Goal: Task Accomplishment & Management: Use online tool/utility

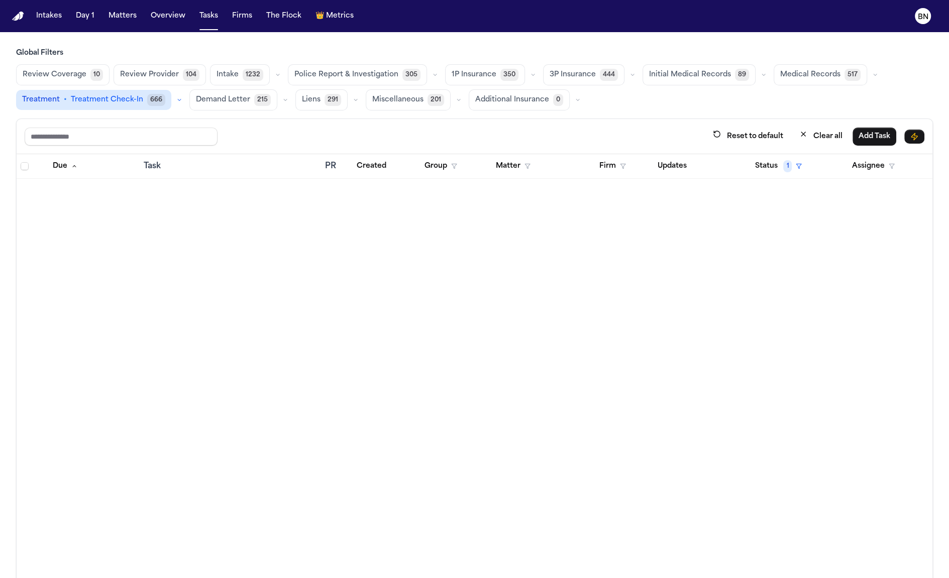
scroll to position [35768, 0]
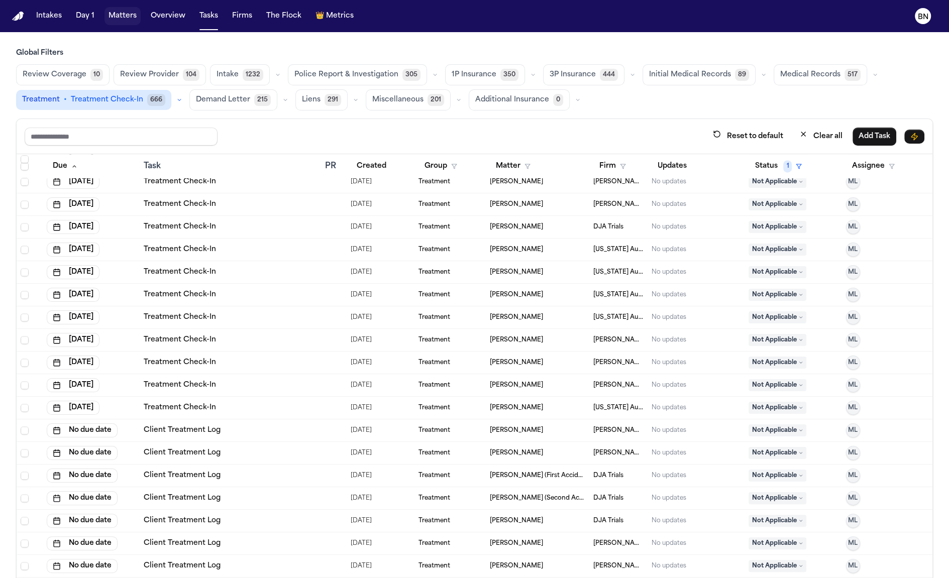
click at [124, 14] on button "Matters" at bounding box center [122, 16] width 36 height 18
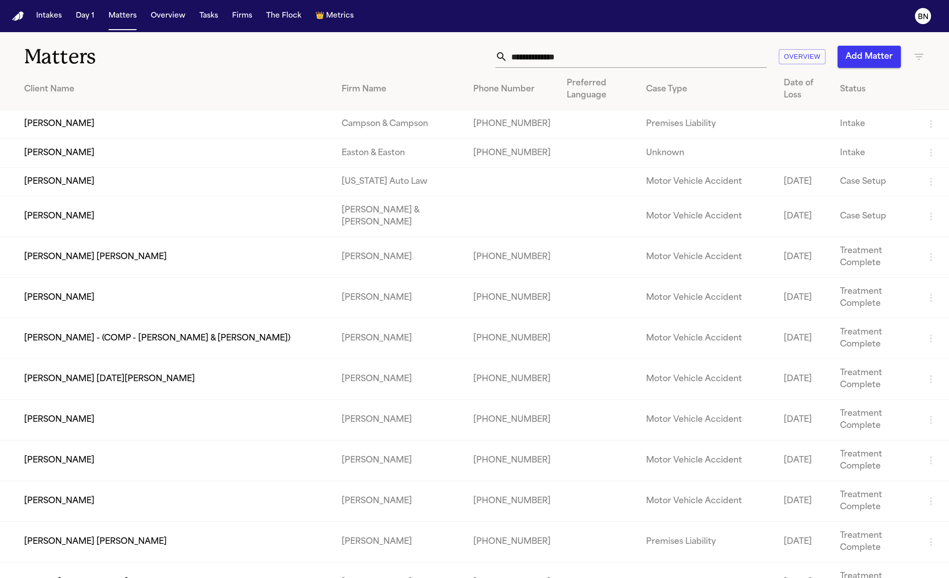
click at [556, 52] on input "text" at bounding box center [636, 57] width 259 height 22
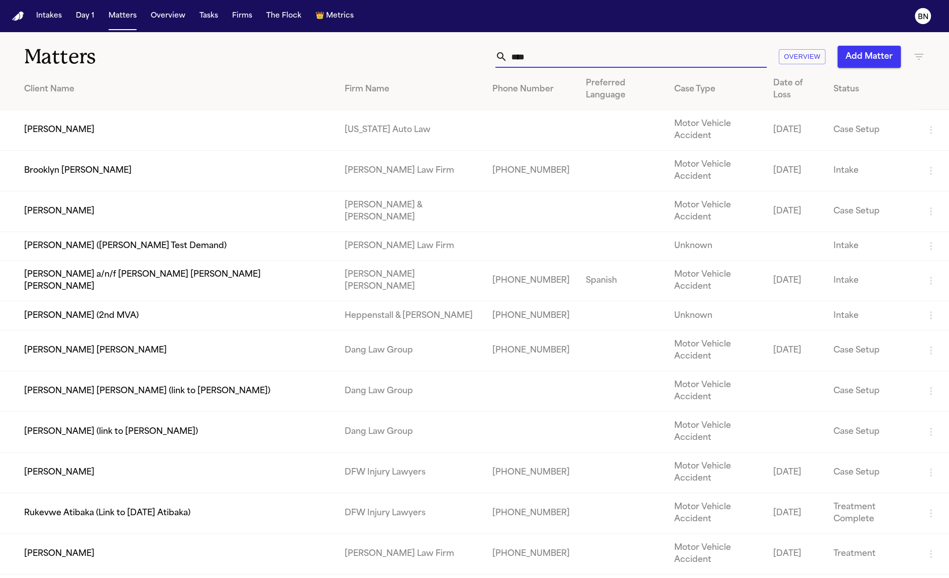
type input "****"
click at [191, 116] on td "[PERSON_NAME]" at bounding box center [168, 130] width 337 height 41
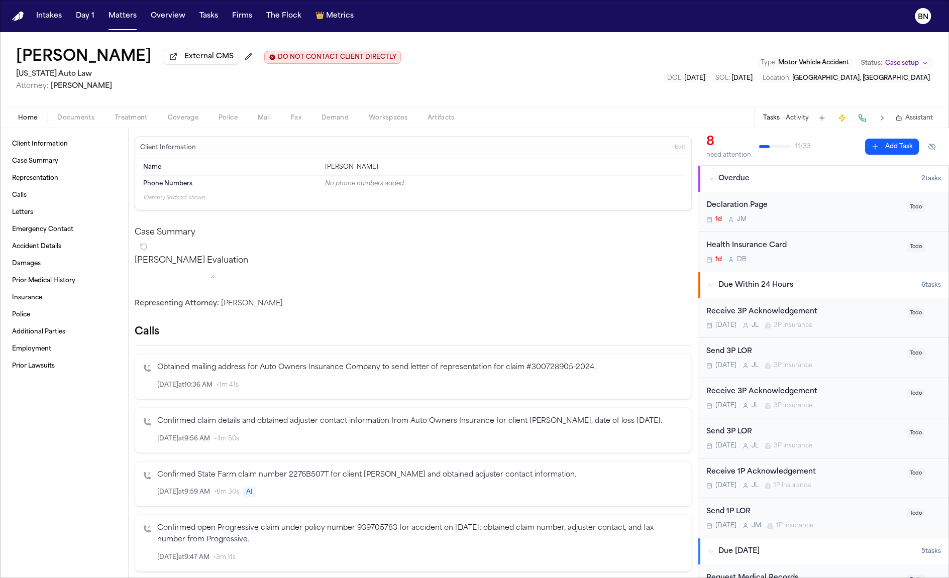
click at [115, 21] on button "Matters" at bounding box center [122, 16] width 36 height 18
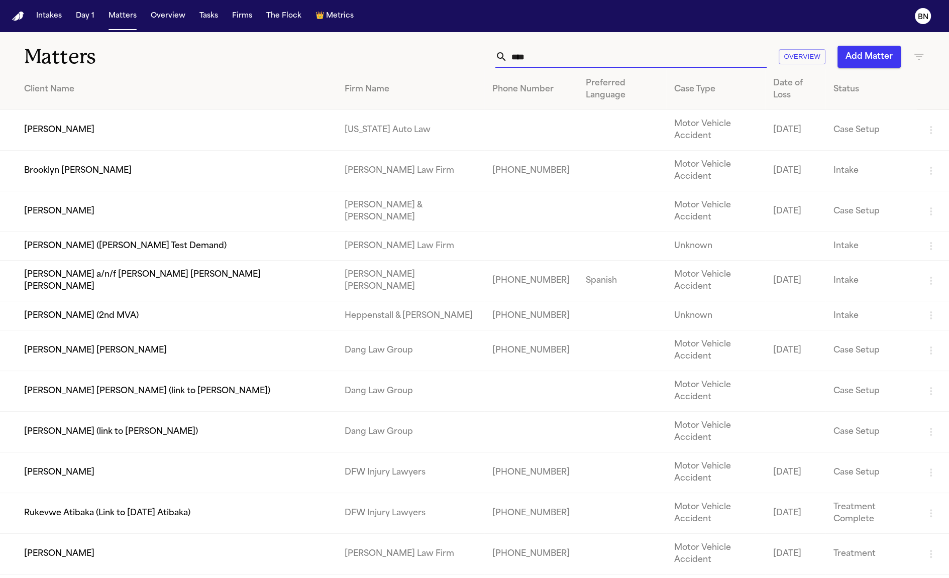
click at [613, 62] on input "****" at bounding box center [636, 57] width 259 height 22
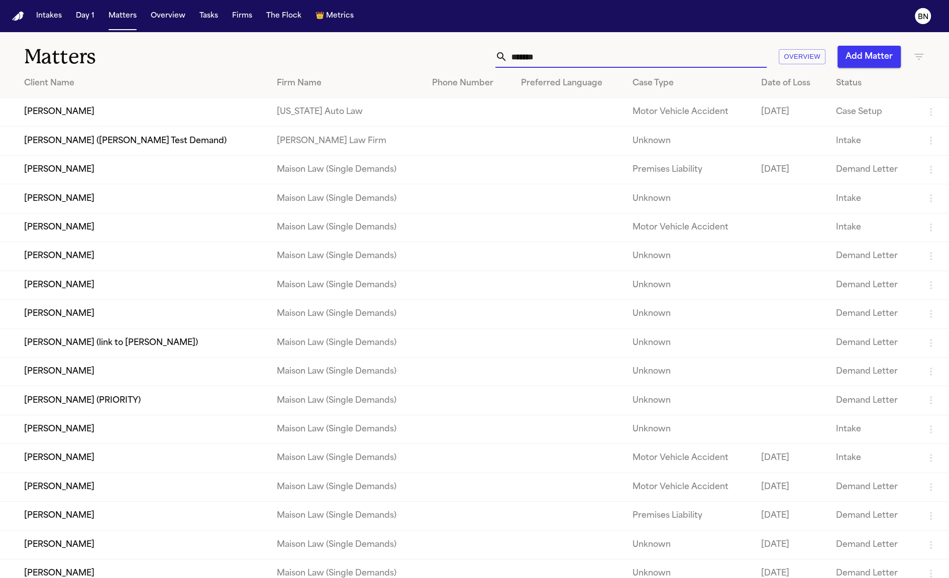
type input "*******"
click at [128, 112] on td "Taylor Wildman" at bounding box center [134, 112] width 269 height 29
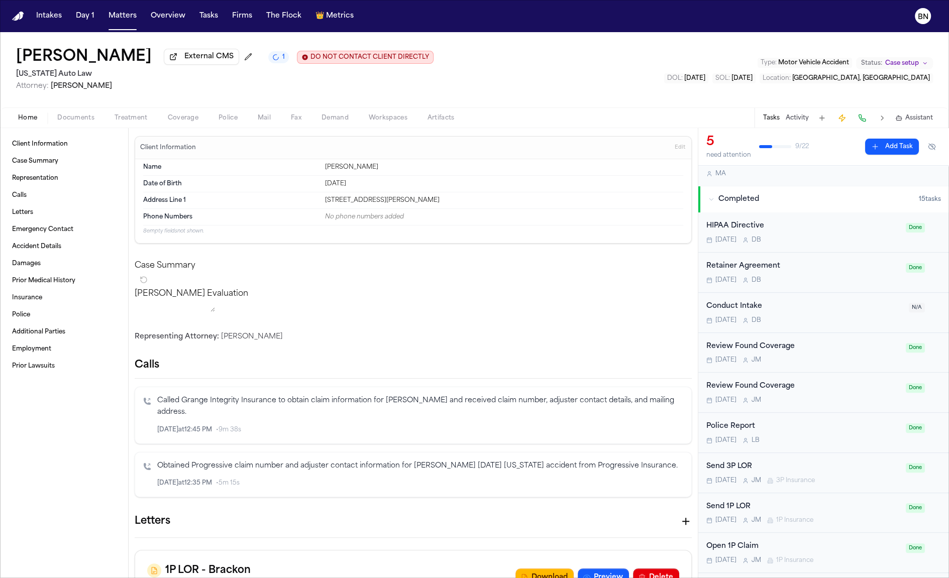
scroll to position [521, 0]
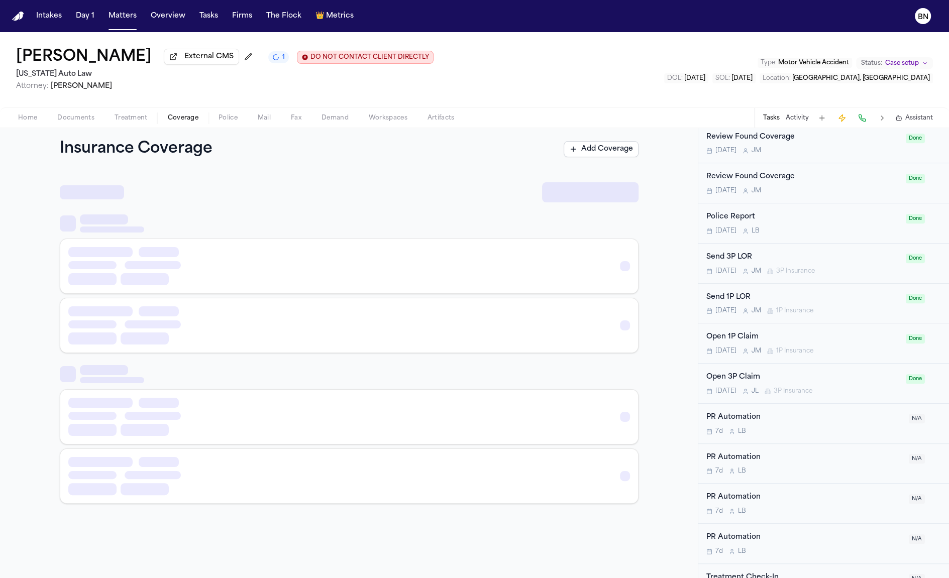
click at [182, 121] on span "Coverage" at bounding box center [183, 118] width 31 height 8
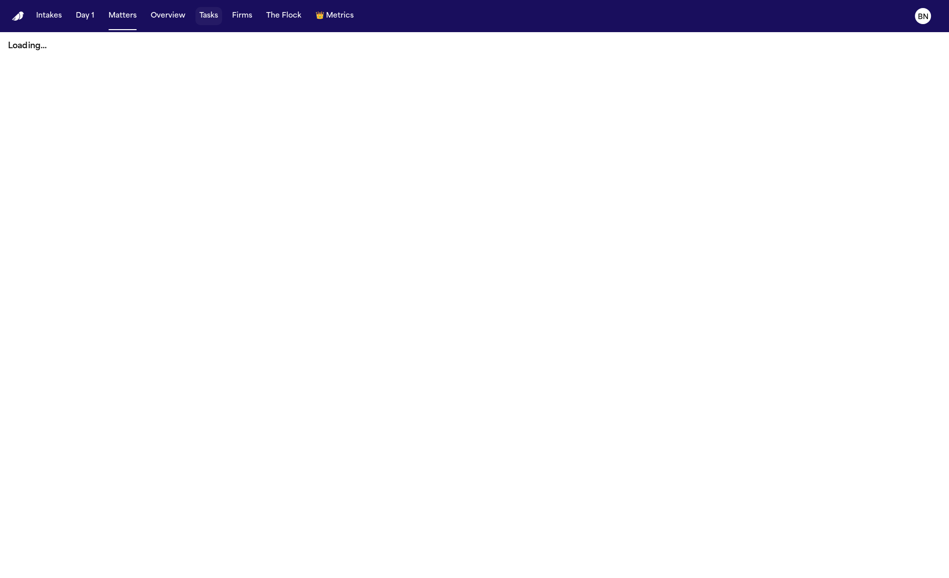
click at [205, 20] on button "Tasks" at bounding box center [208, 16] width 27 height 18
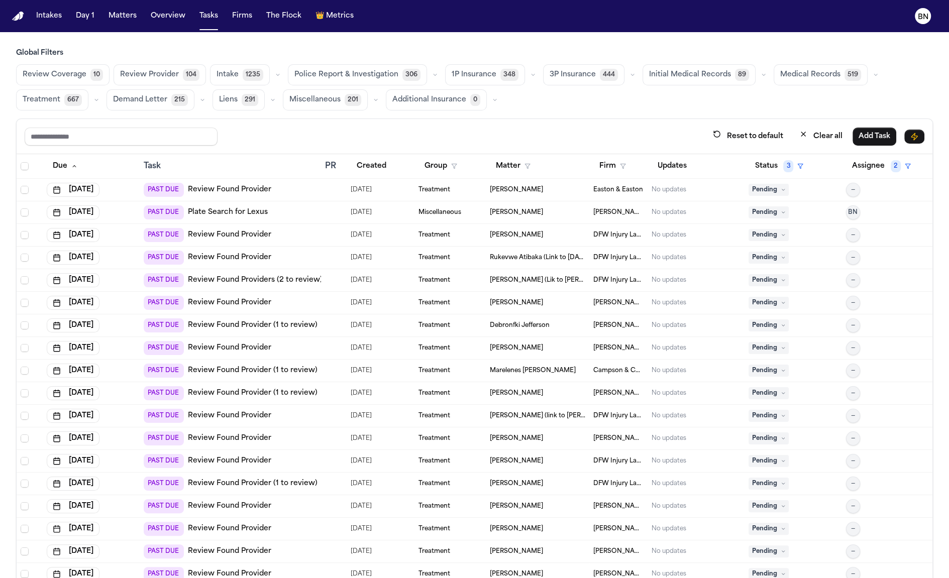
click at [527, 74] on button "button" at bounding box center [533, 75] width 12 height 12
click at [492, 120] on button "Send LOR 45" at bounding box center [495, 120] width 99 height 20
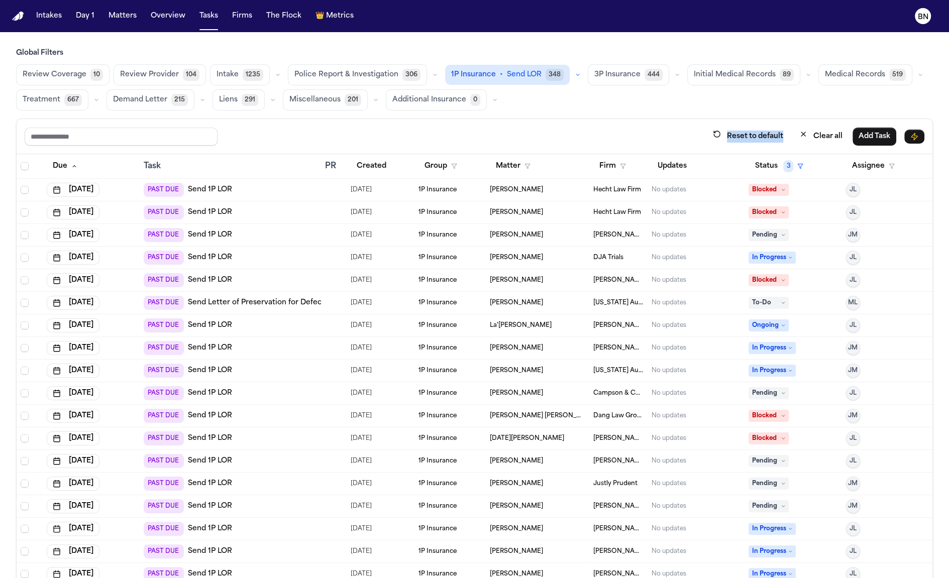
drag, startPoint x: 475, startPoint y: 124, endPoint x: 430, endPoint y: 149, distance: 51.3
click at [461, 130] on div "Reset to default Clear all Add Task" at bounding box center [475, 136] width 916 height 35
click at [363, 167] on button "Created" at bounding box center [372, 166] width 42 height 18
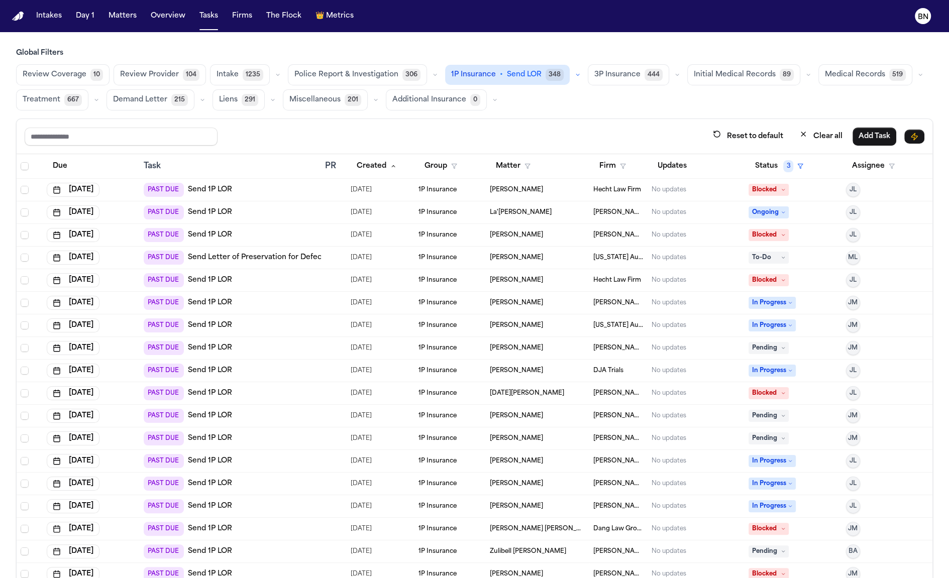
click at [403, 192] on div "[DATE]" at bounding box center [381, 190] width 60 height 14
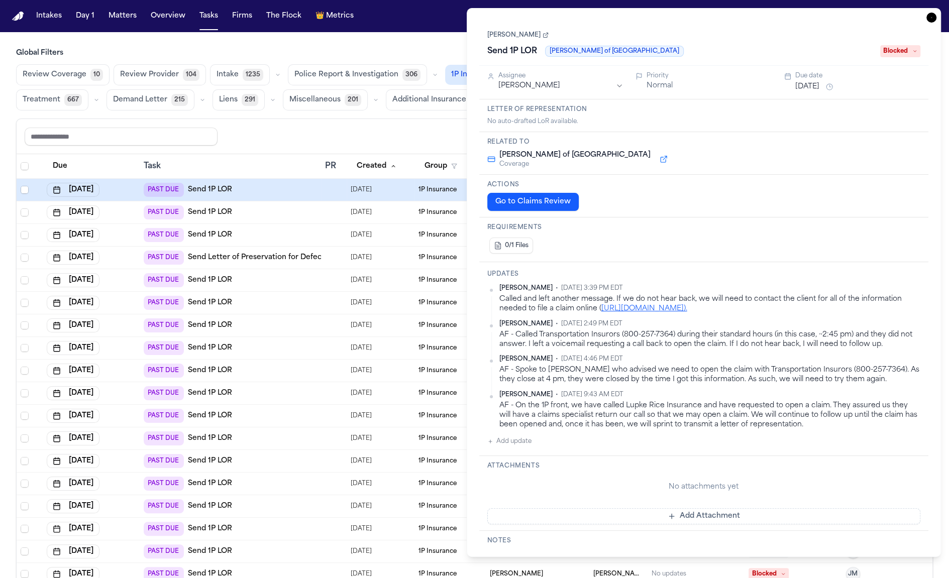
click at [411, 137] on div "Reset to default Clear all Add Task" at bounding box center [475, 136] width 900 height 19
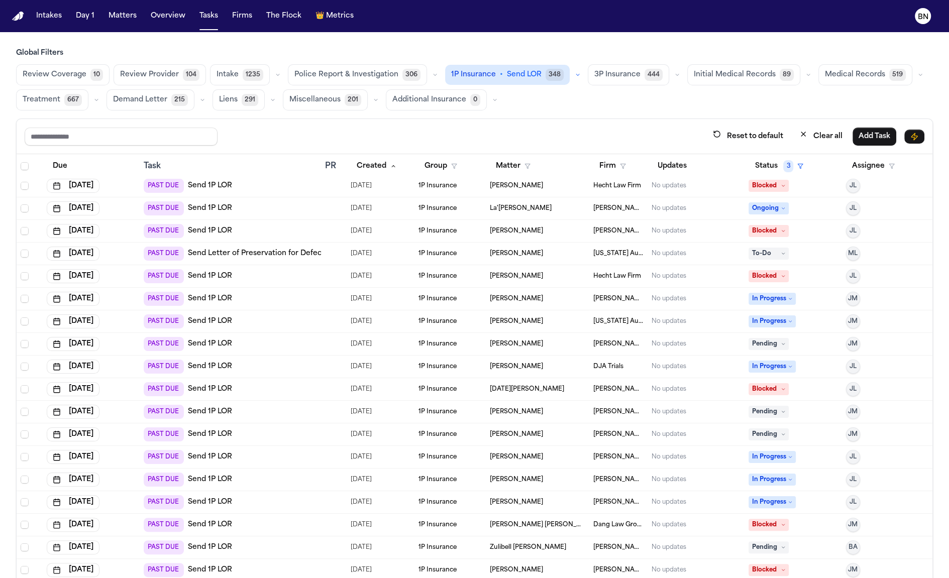
scroll to position [5, 0]
click at [455, 323] on td "1P Insurance" at bounding box center [449, 320] width 71 height 23
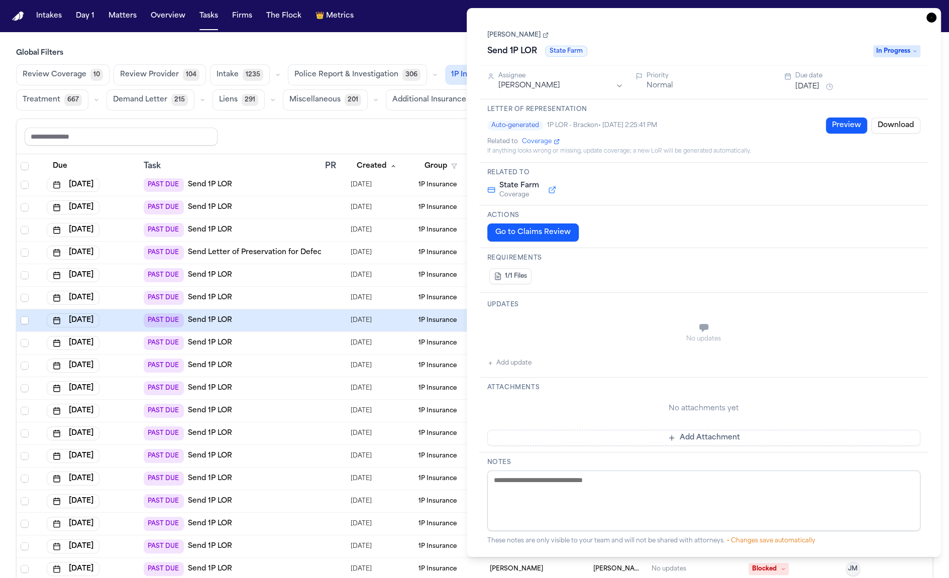
click at [418, 124] on div "Reset to default Clear all Add Task" at bounding box center [475, 136] width 916 height 35
